Goal: Find specific page/section: Find specific page/section

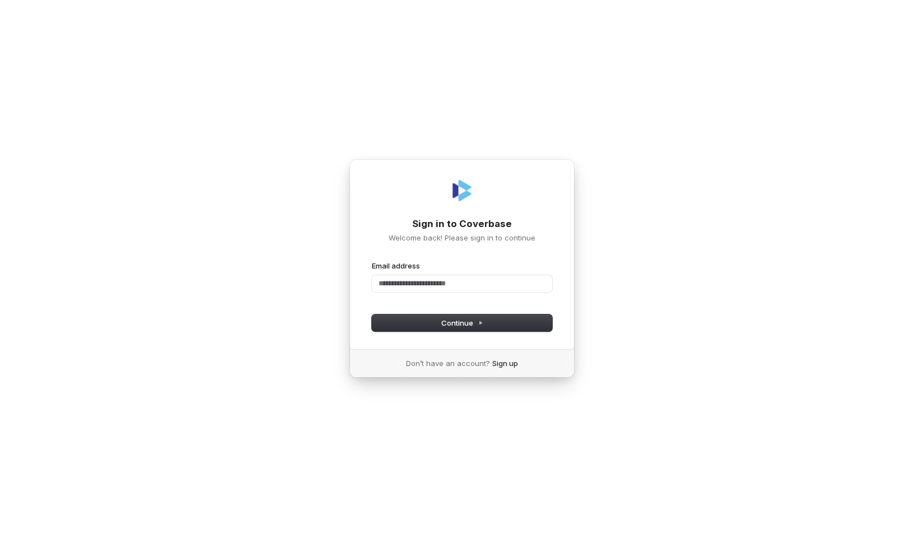
click at [536, 296] on nordpass-icon at bounding box center [462, 296] width 180 height 0
click at [451, 275] on input "Email address" at bounding box center [462, 283] width 180 height 17
click at [471, 329] on button "Continue" at bounding box center [462, 322] width 180 height 17
type input "**********"
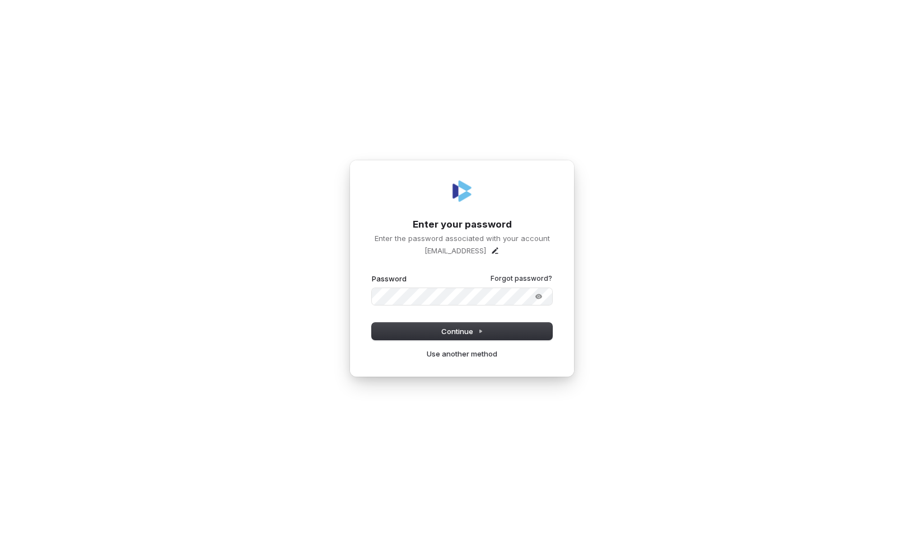
click at [658, 229] on div "**********" at bounding box center [462, 268] width 924 height 537
click at [517, 305] on nordpass-icon at bounding box center [462, 305] width 180 height 0
click at [456, 331] on span "Continue" at bounding box center [462, 331] width 42 height 10
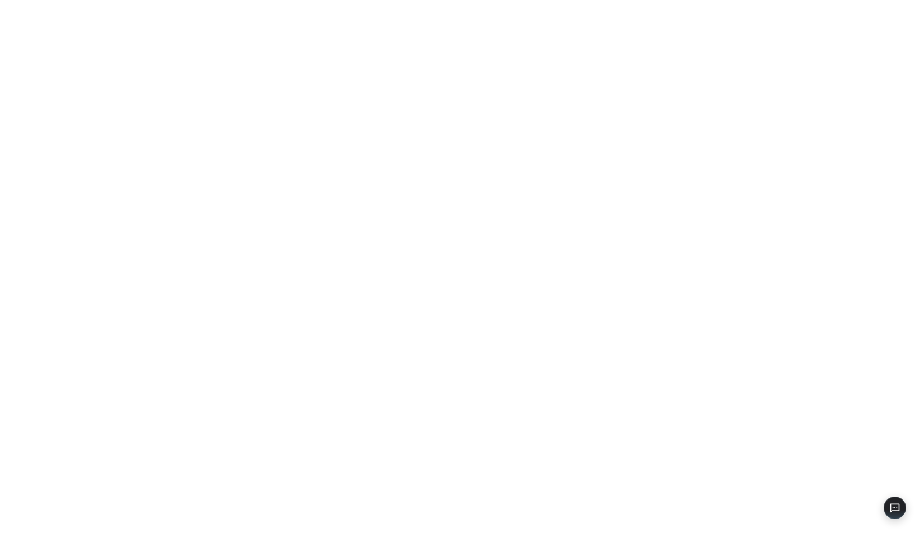
click at [0, 536] on nordpass-portal at bounding box center [0, 537] width 0 height 0
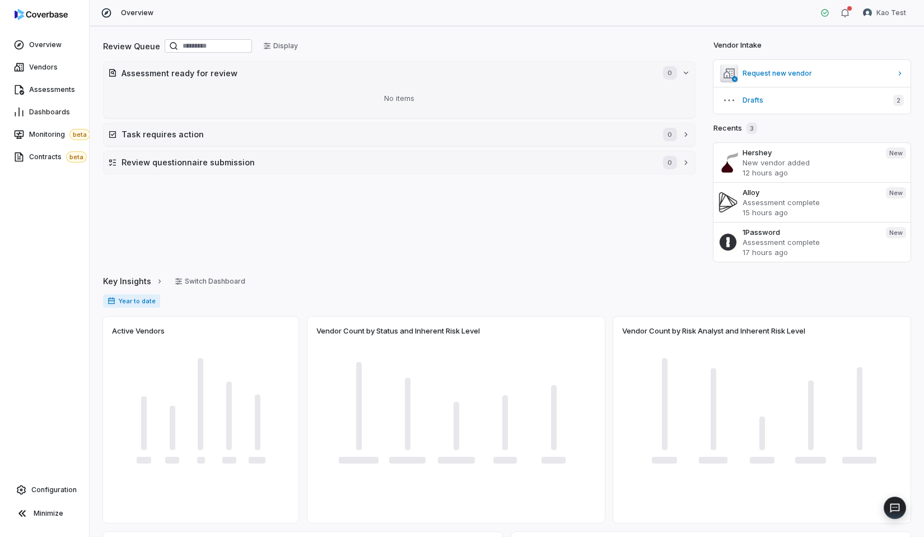
click at [61, 476] on div "Overview Vendors Assessments Dashboards Monitoring beta Contracts beta Configur…" at bounding box center [44, 268] width 89 height 537
click at [61, 481] on link "Configuration" at bounding box center [44, 490] width 80 height 20
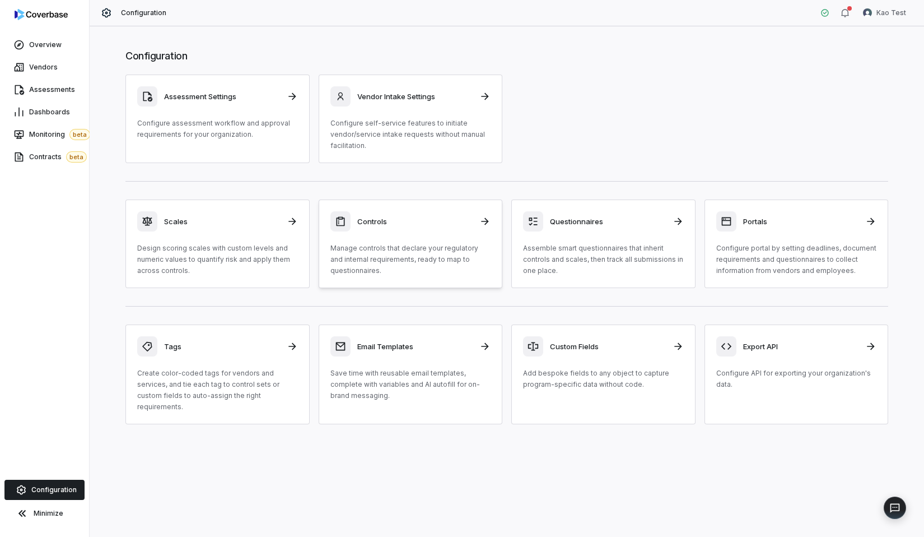
click at [385, 243] on p "Manage controls that declare your regulatory and internal requirements, ready t…" at bounding box center [411, 260] width 161 height 34
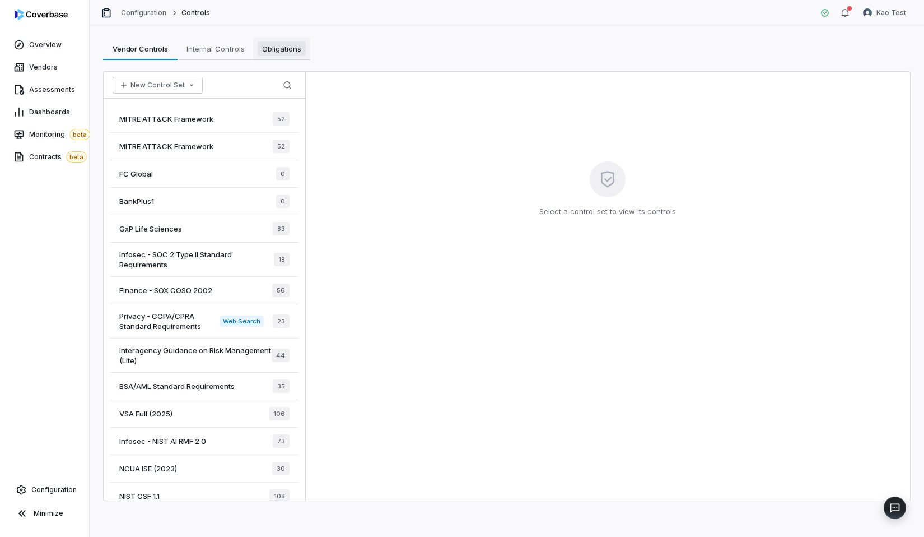
click at [291, 50] on span "Obligations" at bounding box center [282, 48] width 48 height 15
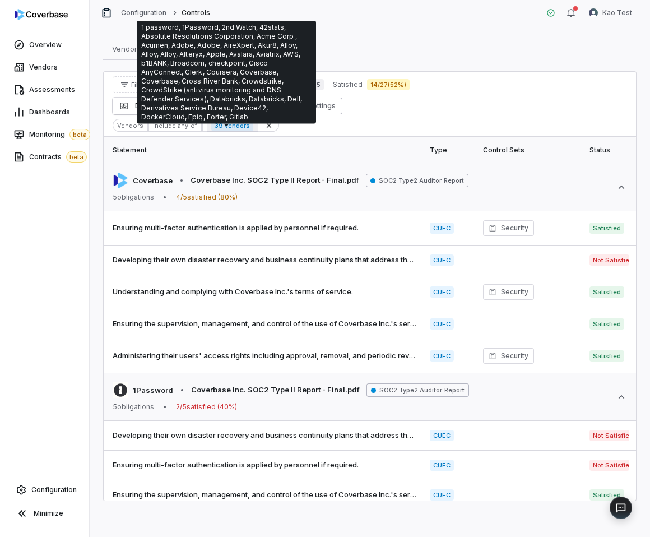
click at [233, 124] on span "39 vendors" at bounding box center [232, 125] width 42 height 11
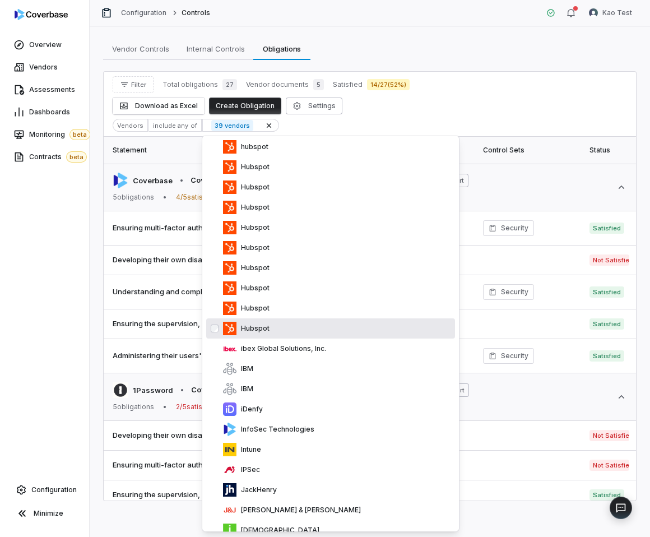
click at [267, 326] on p "Hubspot" at bounding box center [252, 328] width 33 height 9
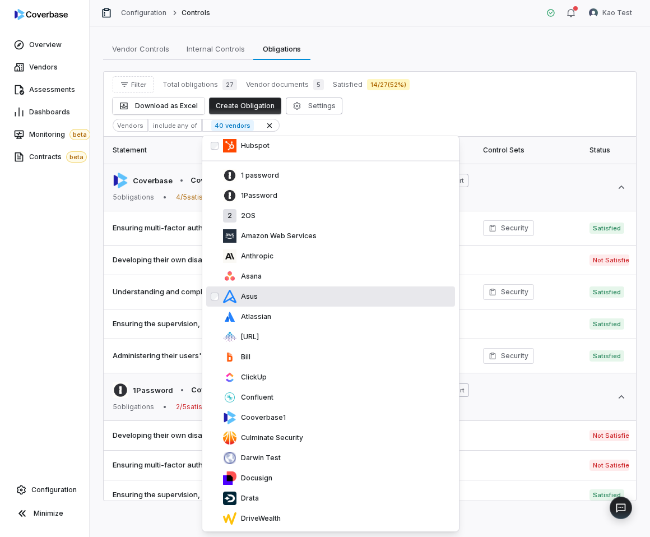
click at [274, 295] on div "Asus" at bounding box center [336, 296] width 227 height 13
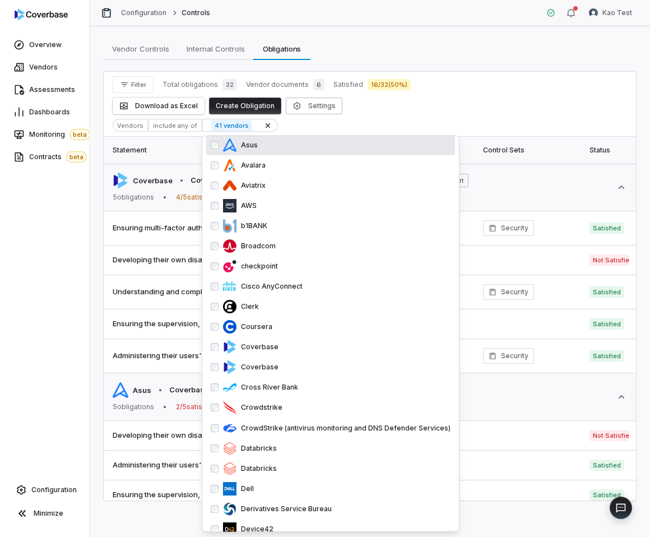
click at [467, 97] on div "Filter Total obligations 32 Vendor documents 6 Satisfied 16 / 32 ( 50 %) Downlo…" at bounding box center [370, 95] width 514 height 38
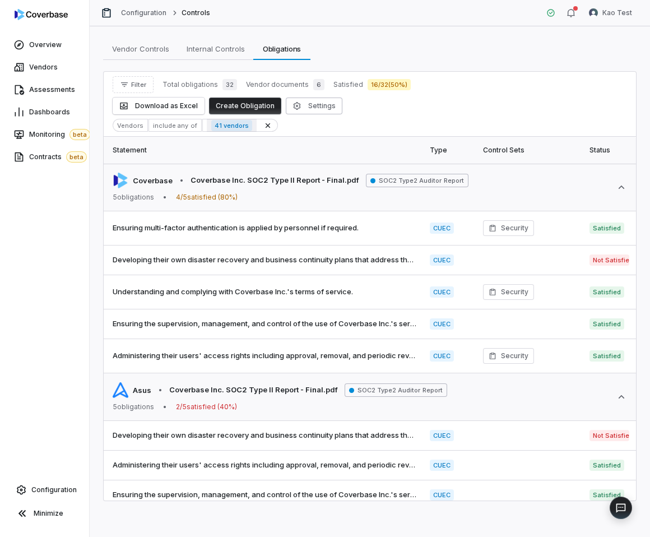
click at [228, 125] on span "41 vendors" at bounding box center [231, 125] width 41 height 11
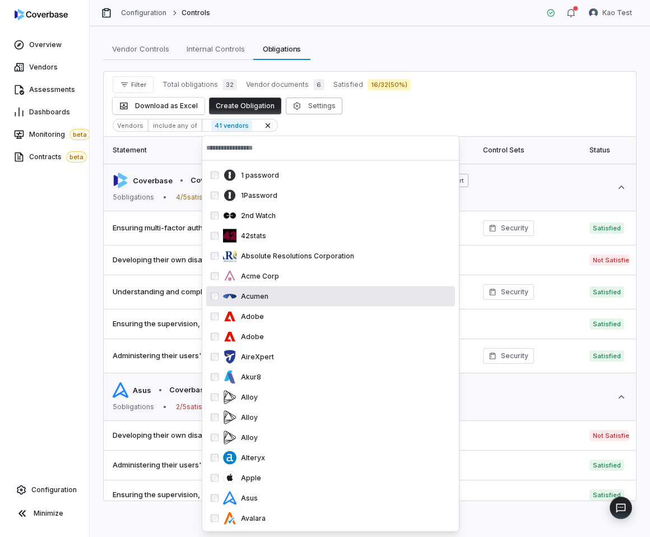
click at [286, 302] on div "Acumen" at bounding box center [336, 296] width 227 height 13
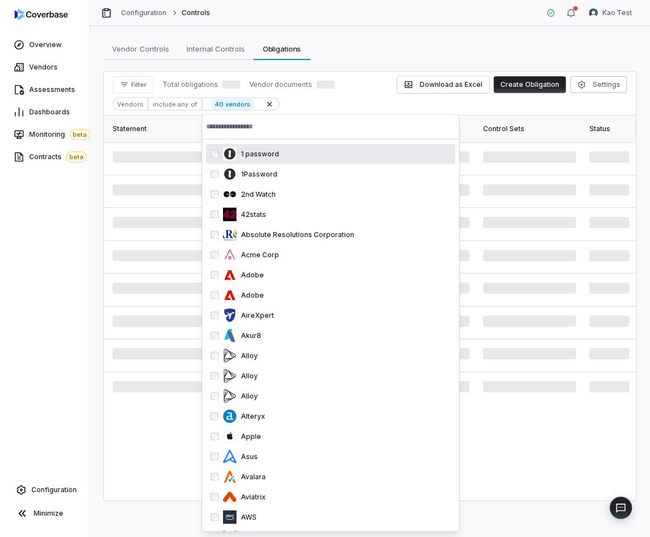
scroll to position [531, 0]
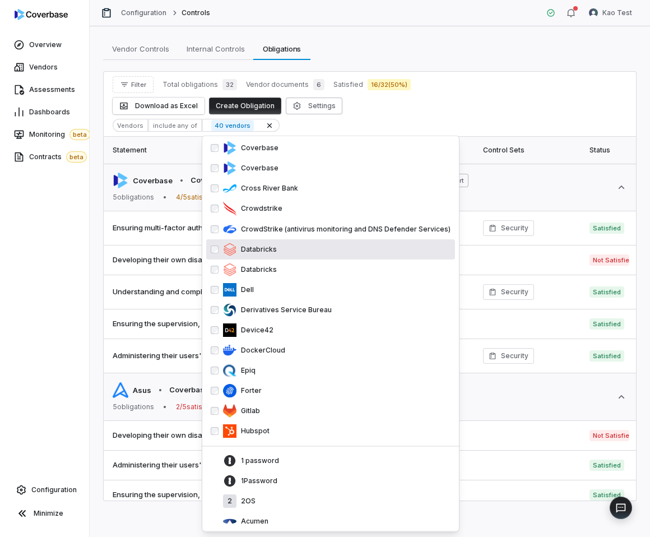
click at [563, 81] on div "Filter Total obligations 32 Vendor documents 6 Satisfied 16 / 32 ( 50 %) Downlo…" at bounding box center [370, 95] width 514 height 38
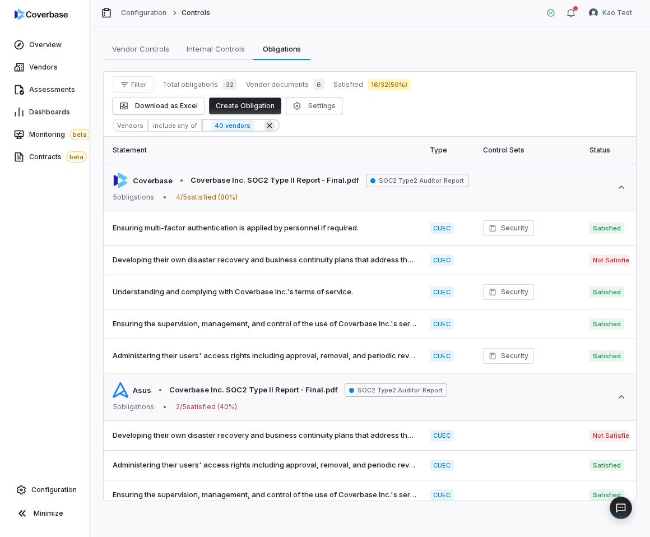
click at [265, 123] on icon at bounding box center [269, 125] width 9 height 9
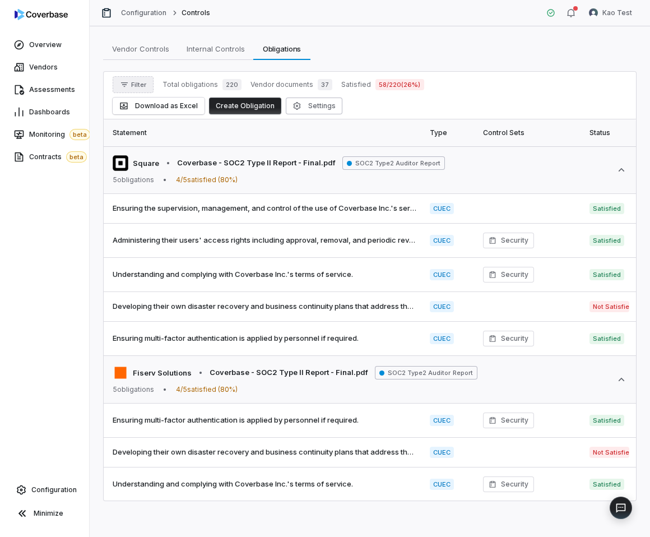
click at [143, 87] on span "Filter" at bounding box center [138, 85] width 15 height 8
click at [150, 132] on div "Vendors" at bounding box center [171, 136] width 108 height 18
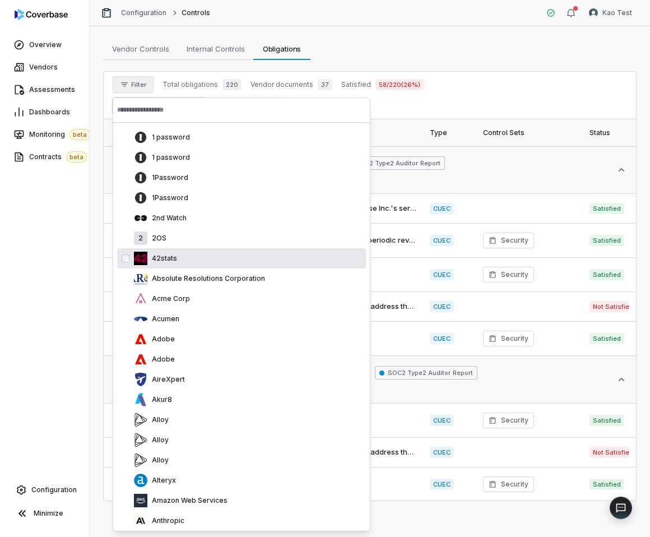
click at [181, 259] on div "42stats" at bounding box center [247, 258] width 227 height 13
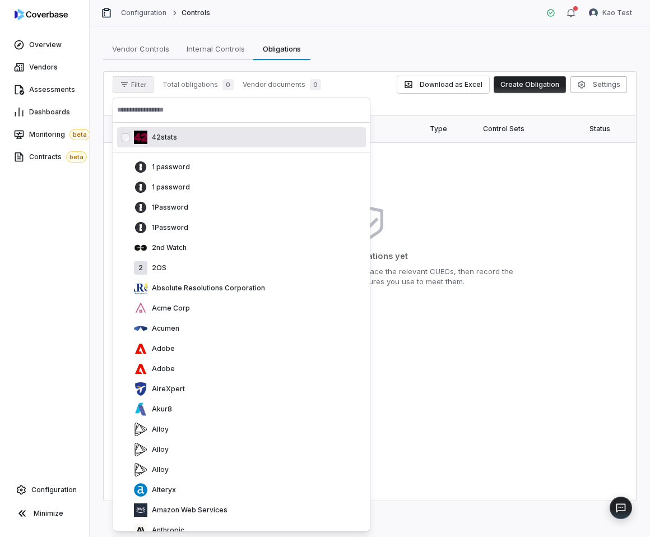
click at [182, 135] on div "42stats" at bounding box center [247, 137] width 227 height 13
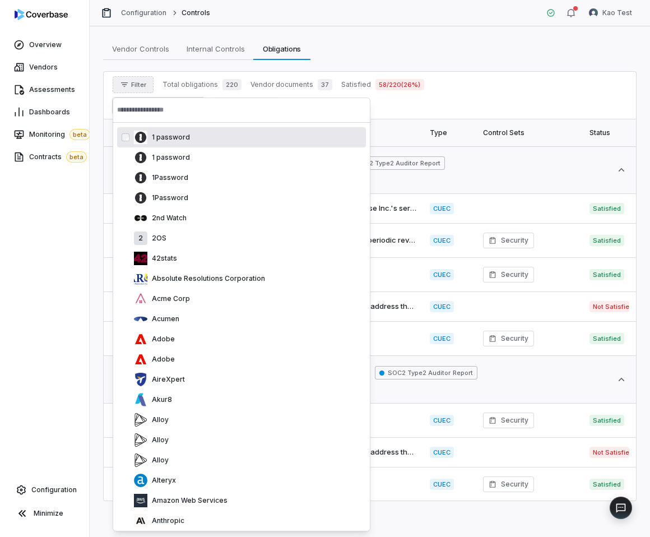
click at [431, 89] on div "Filter Total obligations 220 Vendor documents 37 Satisfied 58 / 220 ( 26 %) Dow…" at bounding box center [370, 95] width 514 height 38
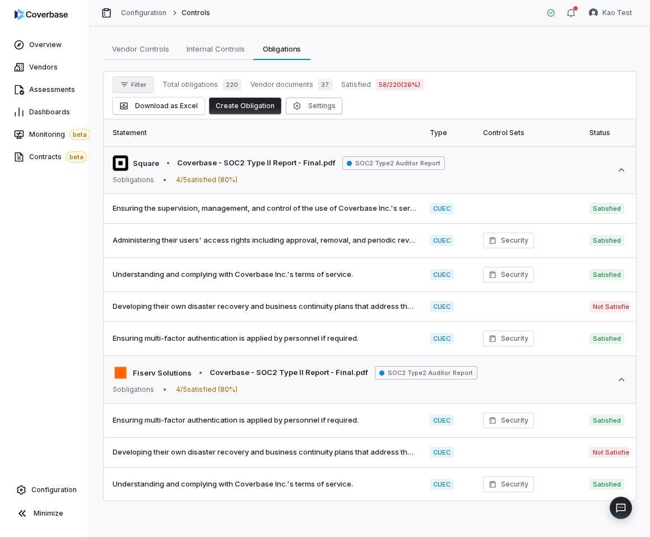
click at [141, 89] on button "Filter" at bounding box center [133, 84] width 41 height 17
click at [157, 129] on div "Vendors" at bounding box center [171, 136] width 108 height 18
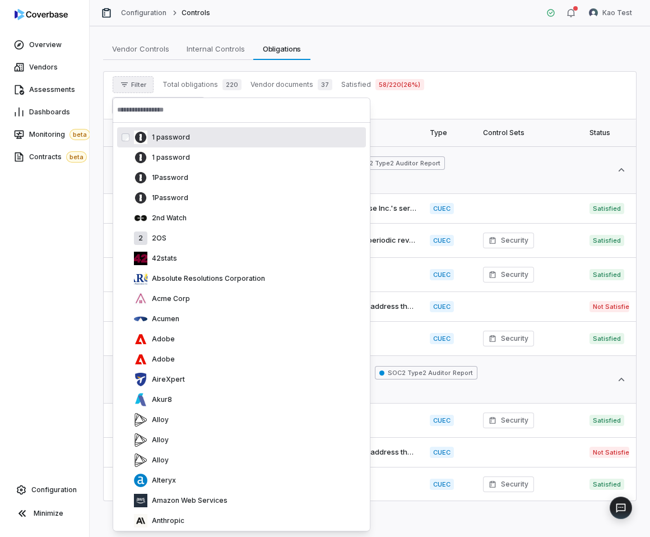
click at [171, 117] on input "text" at bounding box center [241, 109] width 249 height 25
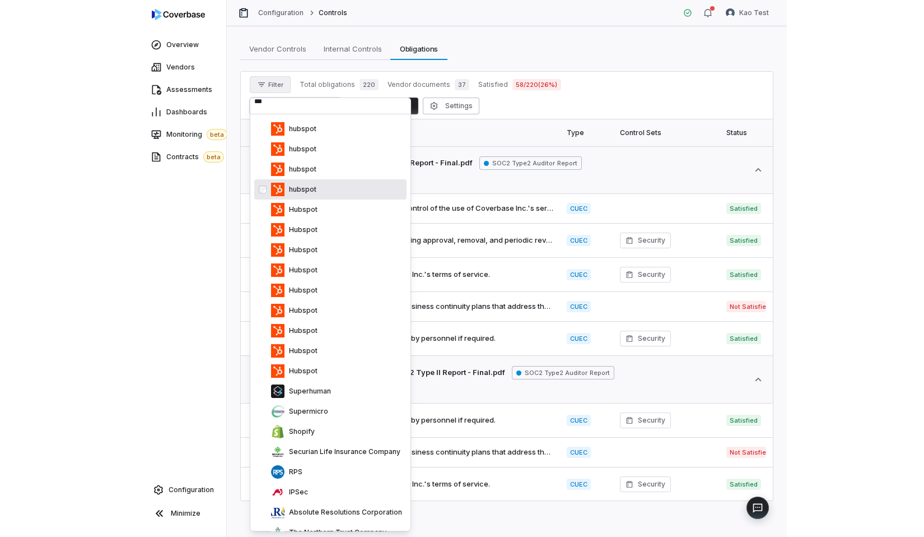
scroll to position [0, 0]
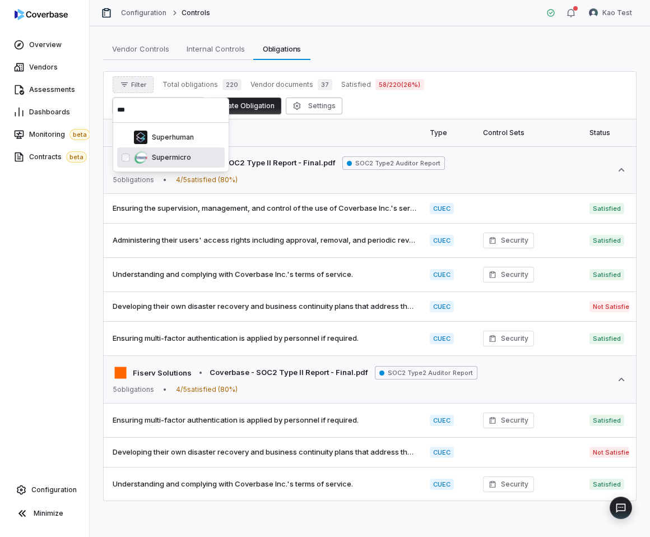
click at [182, 160] on p "Supermicro" at bounding box center [169, 157] width 44 height 9
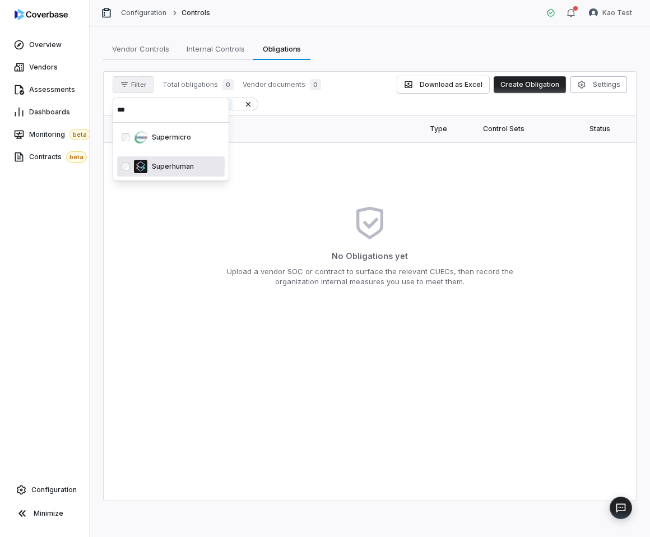
click at [174, 165] on p "Superhuman" at bounding box center [170, 166] width 47 height 9
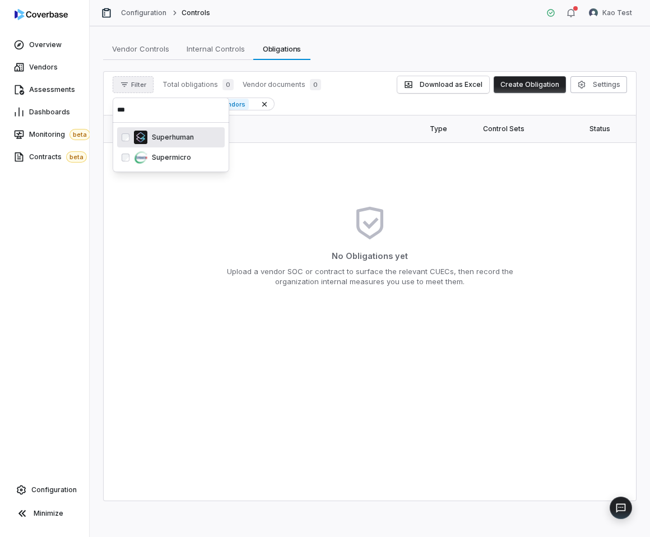
click at [179, 141] on p "Superhuman" at bounding box center [170, 137] width 47 height 9
click at [161, 121] on input "***" at bounding box center [171, 109] width 108 height 25
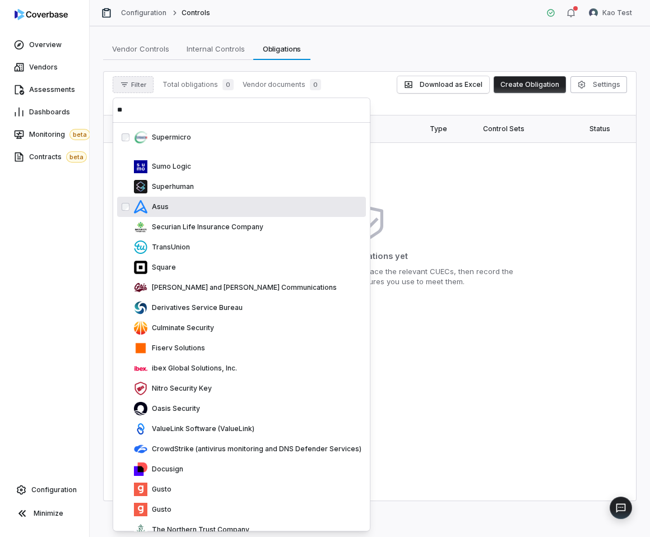
type input "**"
click at [185, 203] on div "Asus" at bounding box center [247, 206] width 227 height 13
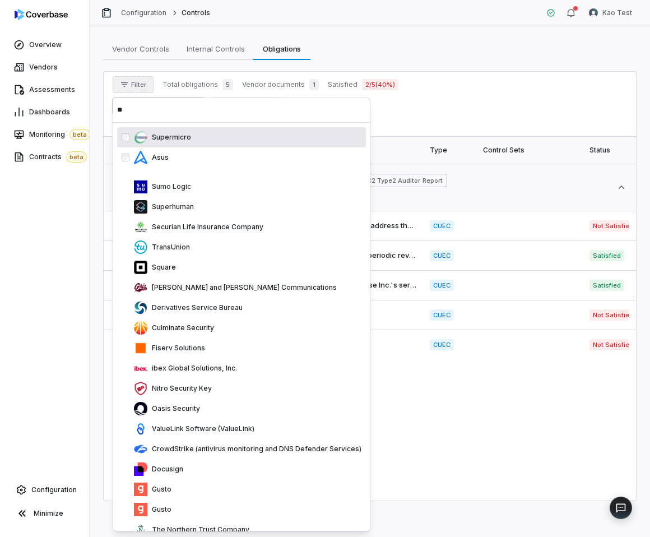
click at [350, 48] on div "Vendor Controls Vendor Controls Internal Controls Internal Controls Obligations…" at bounding box center [369, 49] width 533 height 22
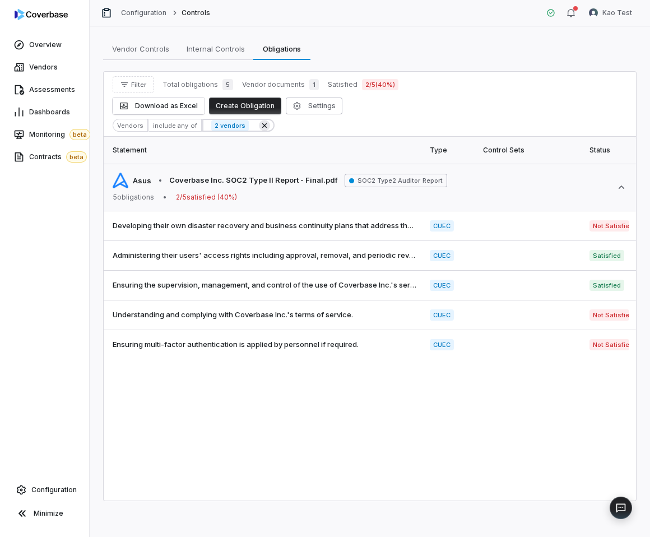
click at [262, 123] on icon at bounding box center [264, 125] width 4 height 4
